Goal: Transaction & Acquisition: Download file/media

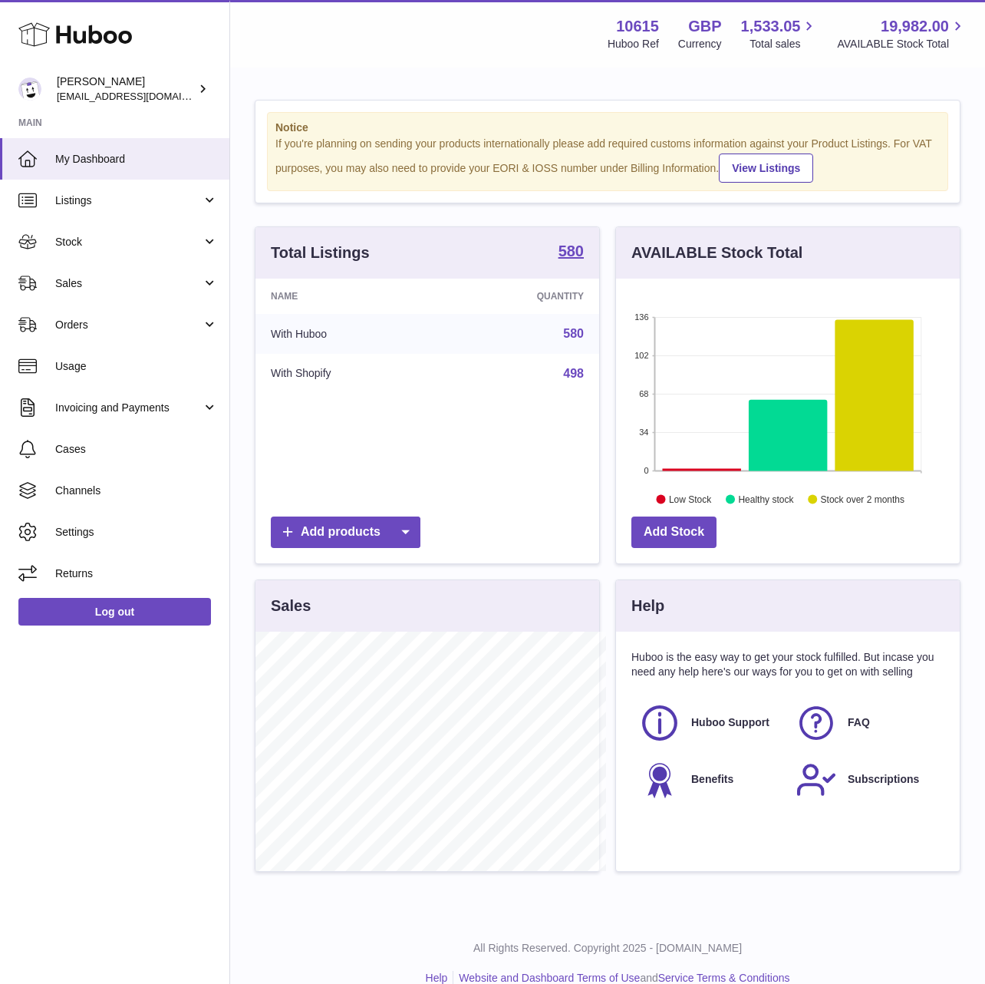
scroll to position [766994, 766889]
click at [786, 347] on rect at bounding box center [788, 393] width 266 height 153
click at [895, 433] on icon at bounding box center [874, 394] width 78 height 151
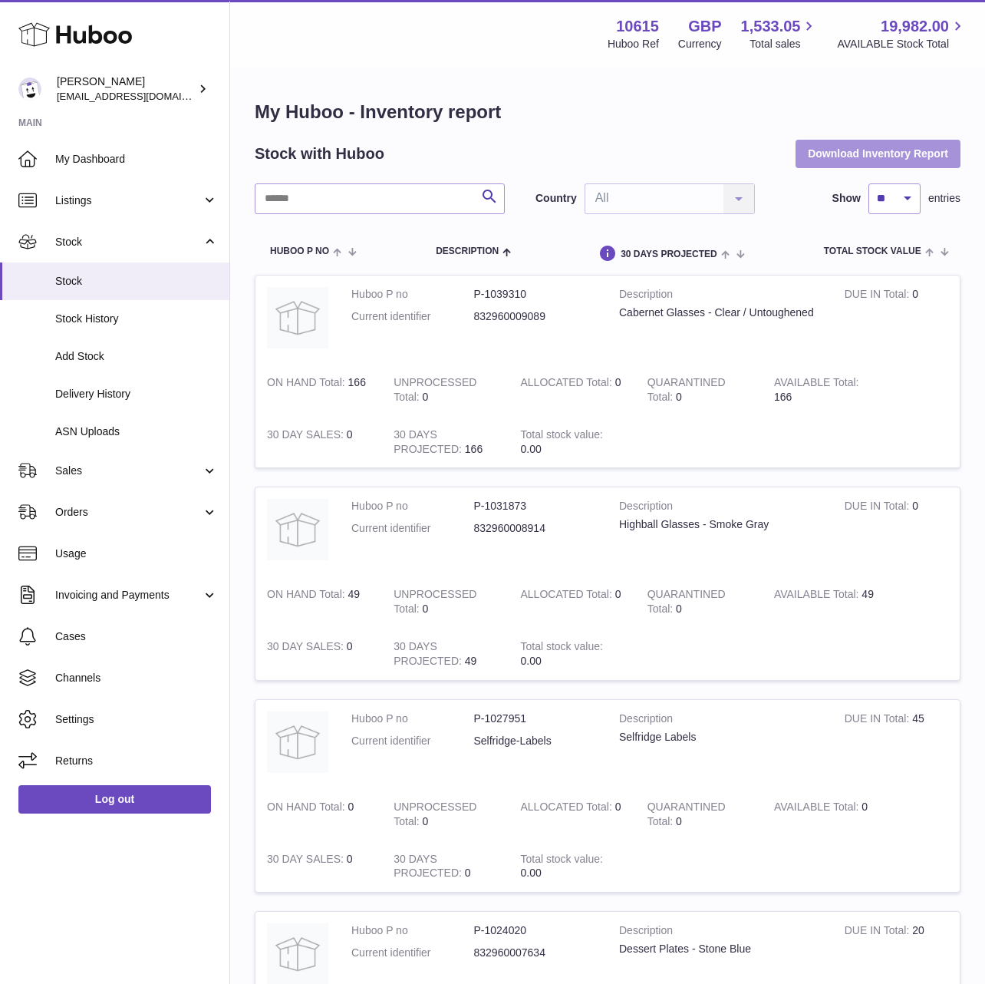
click at [852, 149] on button "Download Inventory Report" at bounding box center [878, 154] width 165 height 28
